Goal: Find specific page/section: Find specific page/section

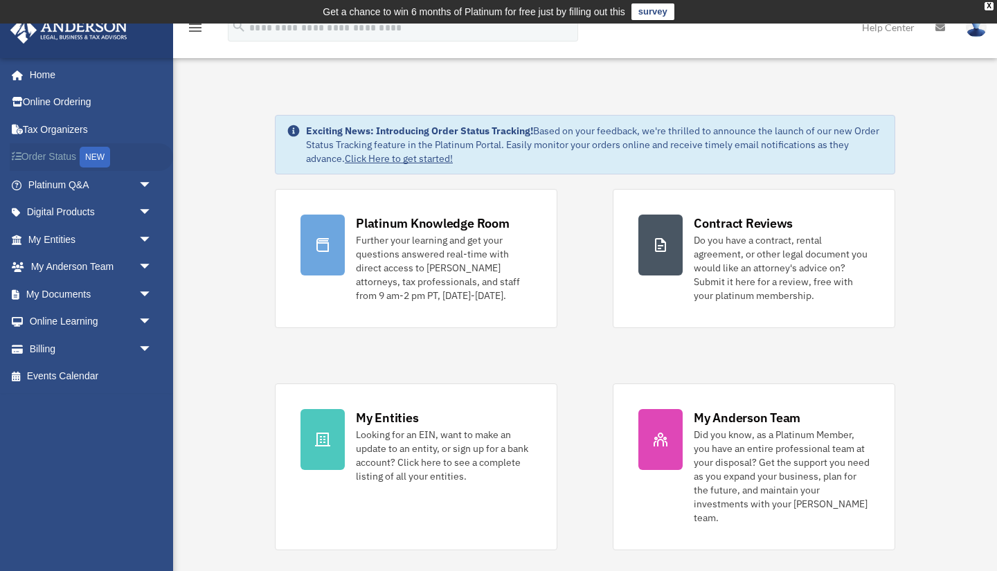
click at [70, 158] on link "Order Status NEW" at bounding box center [91, 157] width 163 height 28
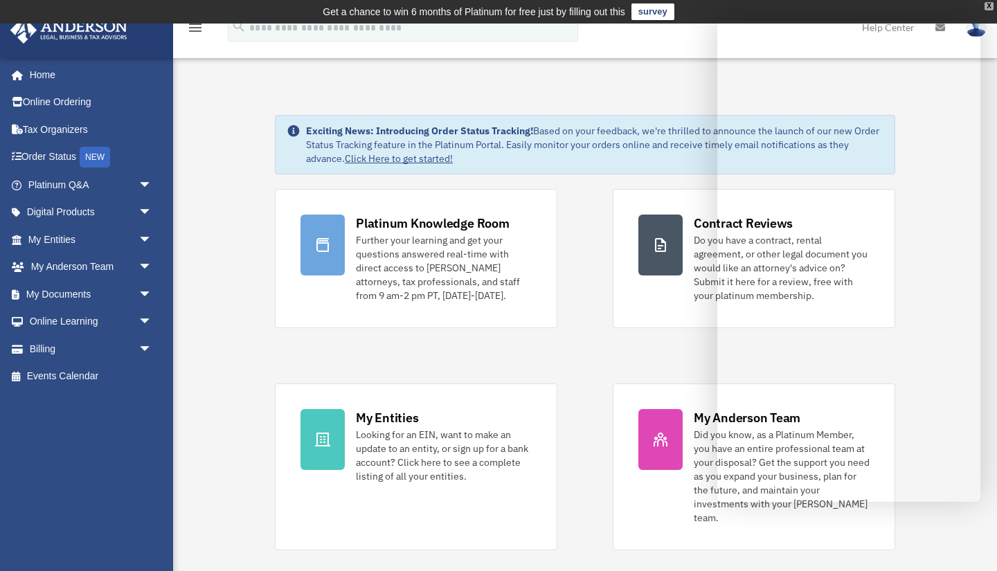
click at [988, 6] on div "X" at bounding box center [989, 6] width 9 height 8
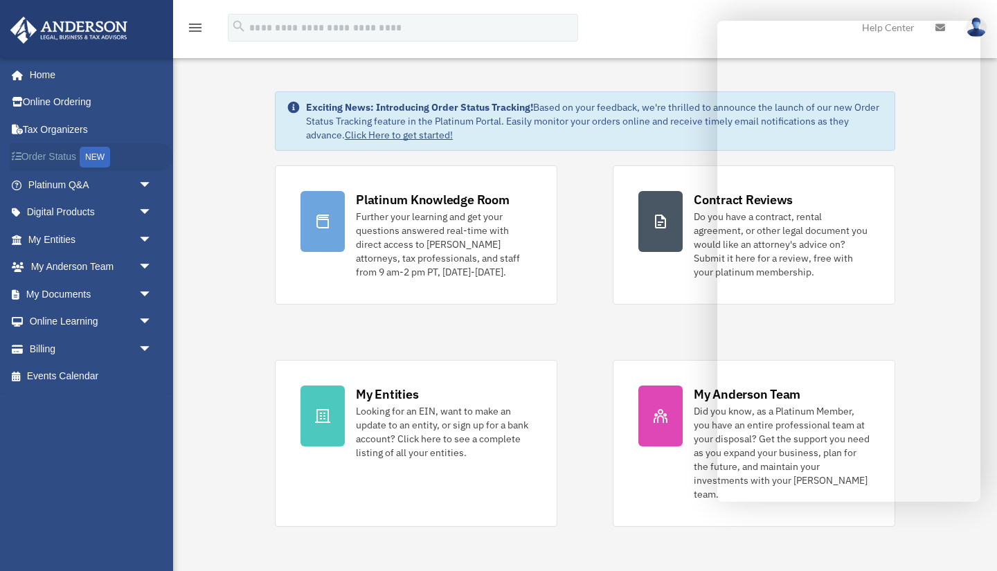
click at [64, 159] on link "Order Status NEW" at bounding box center [91, 157] width 163 height 28
click at [85, 321] on link "Online Learning arrow_drop_down" at bounding box center [91, 322] width 163 height 28
click at [150, 291] on span "arrow_drop_down" at bounding box center [153, 295] width 28 height 28
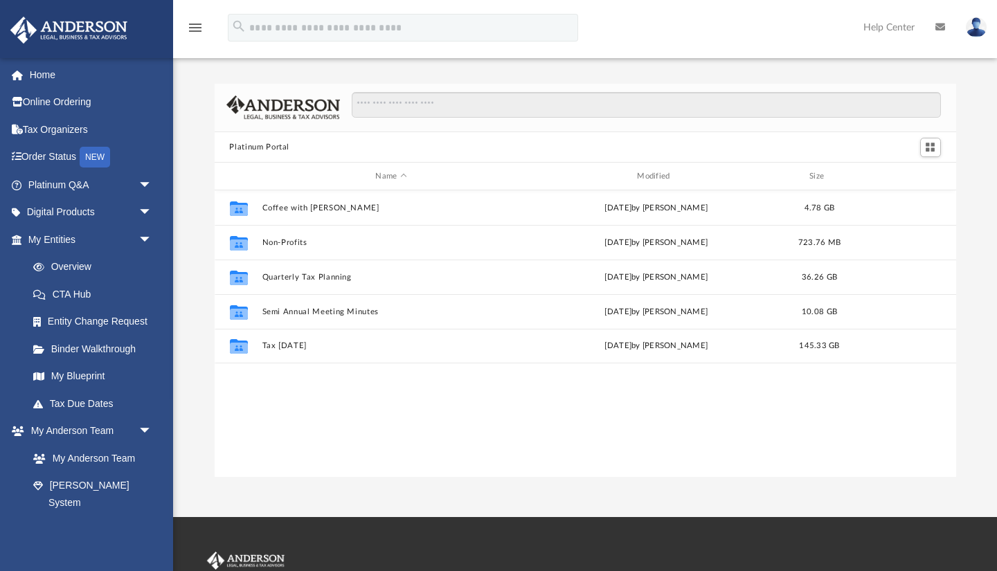
scroll to position [315, 742]
click at [77, 211] on link "Digital Products arrow_drop_down" at bounding box center [91, 213] width 163 height 28
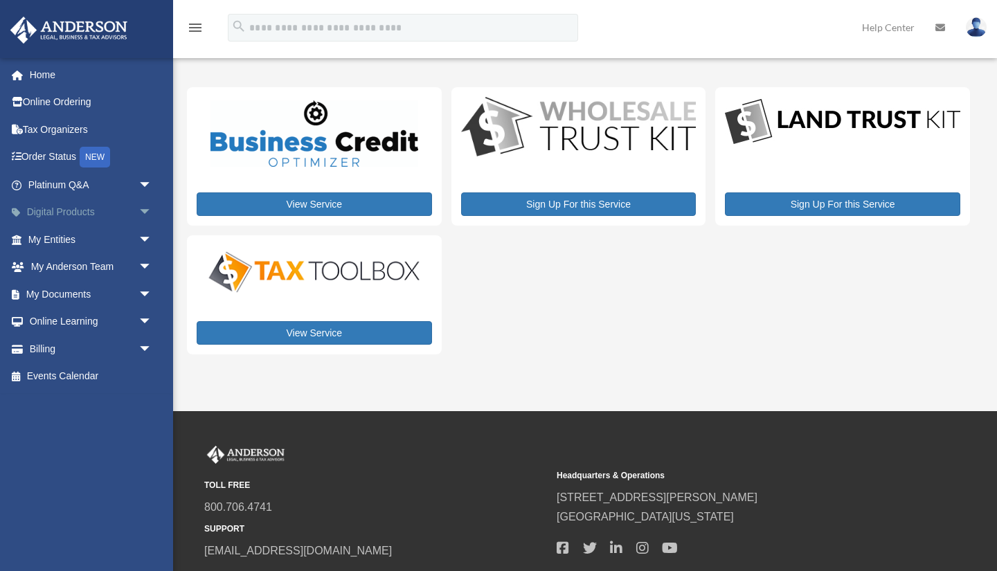
click at [77, 211] on link "Digital Products arrow_drop_down" at bounding box center [91, 213] width 163 height 28
